Goal: Transaction & Acquisition: Book appointment/travel/reservation

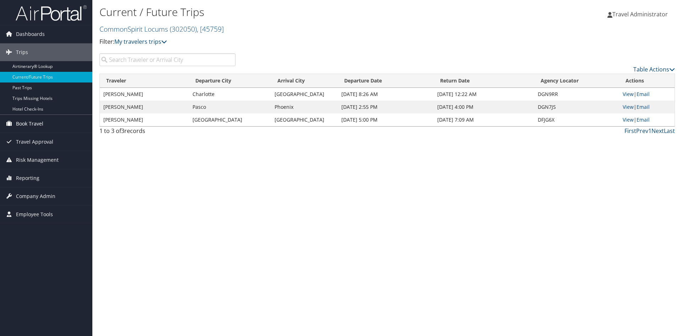
click at [38, 121] on span "Book Travel" at bounding box center [29, 124] width 27 height 18
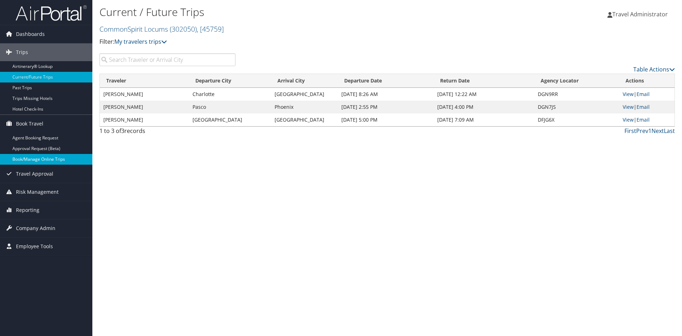
click at [44, 161] on link "Book/Manage Online Trips" at bounding box center [46, 159] width 92 height 11
